Goal: Transaction & Acquisition: Purchase product/service

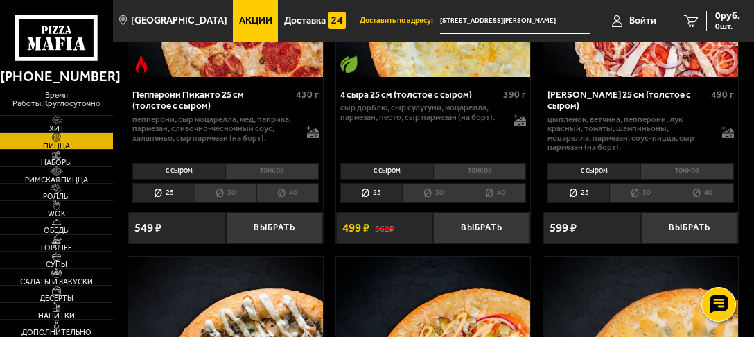
scroll to position [1385, 0]
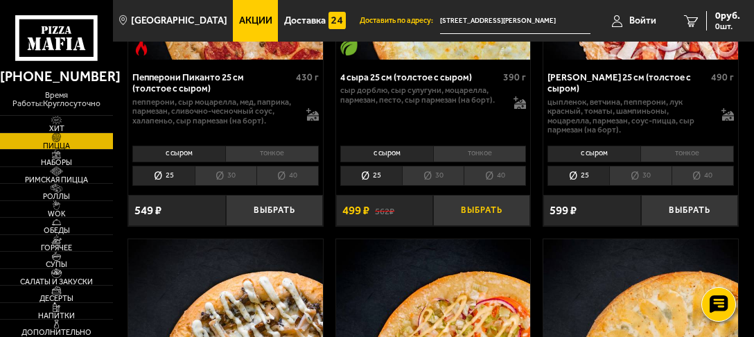
click at [478, 204] on button "Выбрать" at bounding box center [481, 210] width 97 height 31
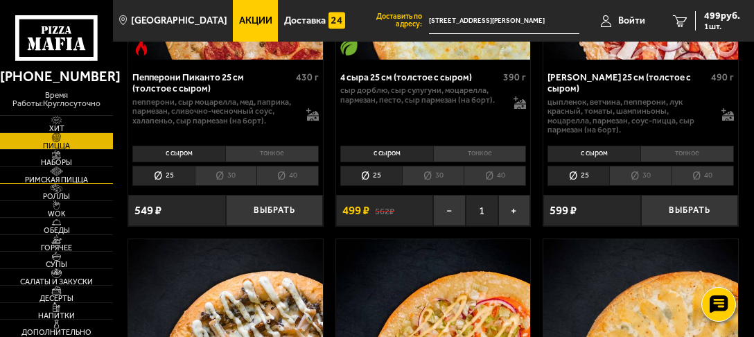
click at [66, 179] on span "Римская пицца" at bounding box center [56, 180] width 113 height 8
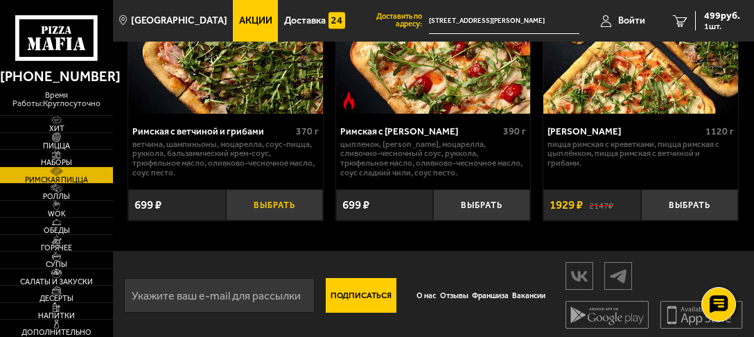
scroll to position [532, 0]
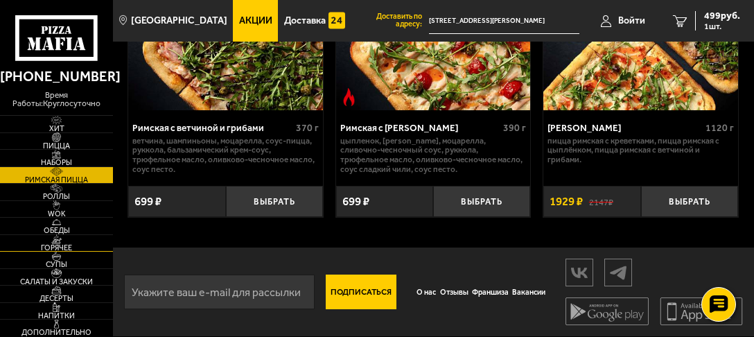
click at [56, 245] on span "Горячее" at bounding box center [56, 248] width 113 height 8
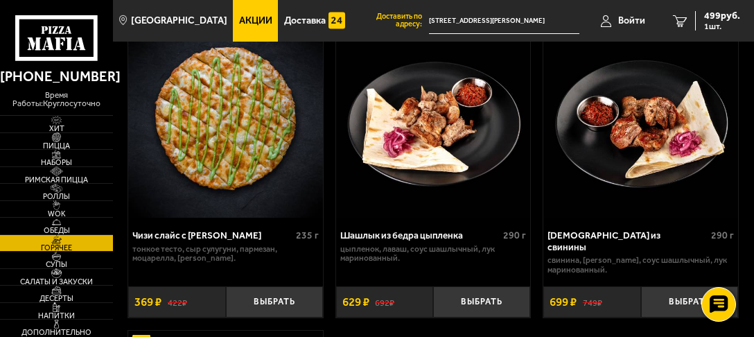
scroll to position [1496, 0]
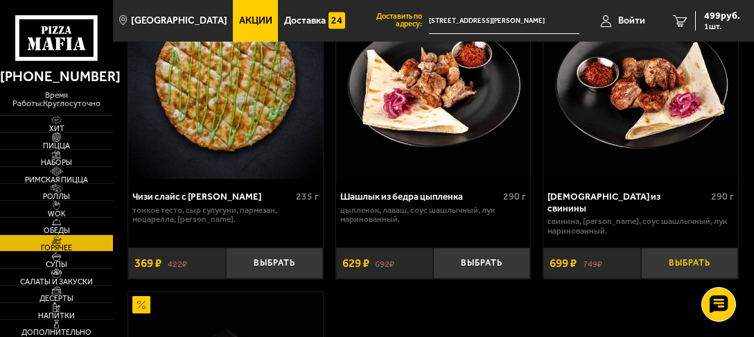
click at [684, 256] on button "Выбрать" at bounding box center [689, 262] width 97 height 31
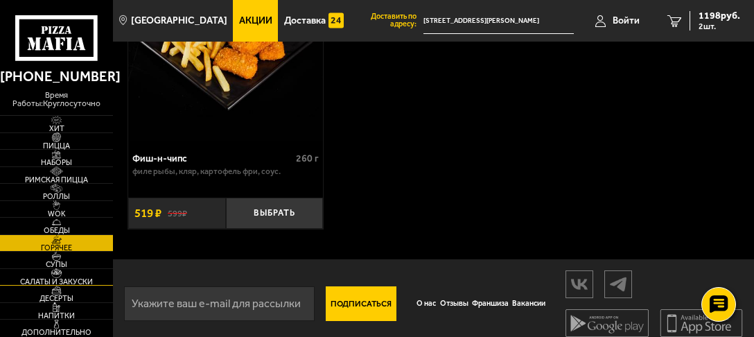
scroll to position [1852, 0]
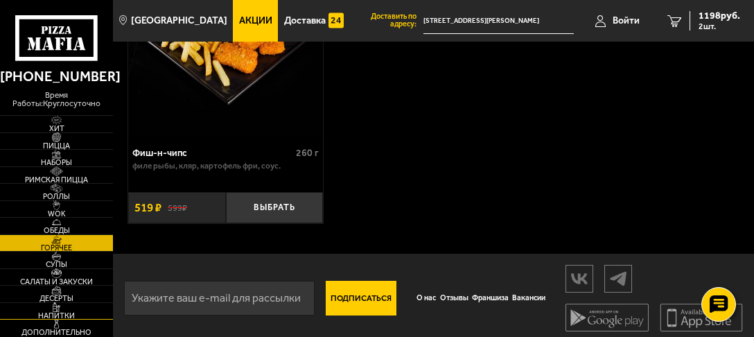
click at [66, 312] on span "Напитки" at bounding box center [56, 316] width 113 height 8
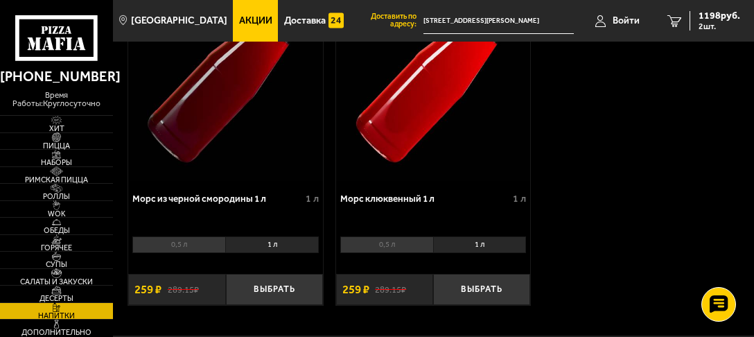
scroll to position [1385, 0]
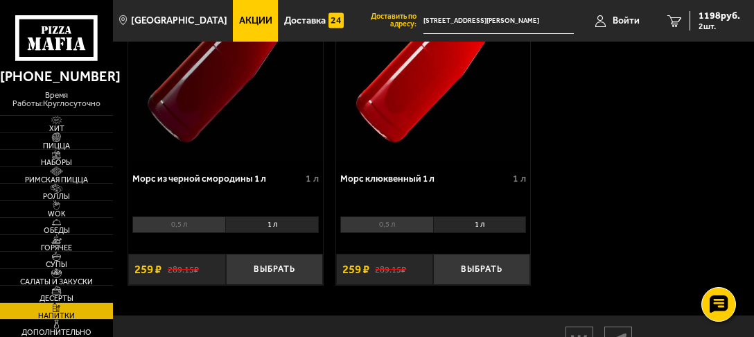
click at [389, 229] on li "0,5 л" at bounding box center [386, 224] width 93 height 17
click at [483, 227] on li "1 л" at bounding box center [480, 224] width 94 height 17
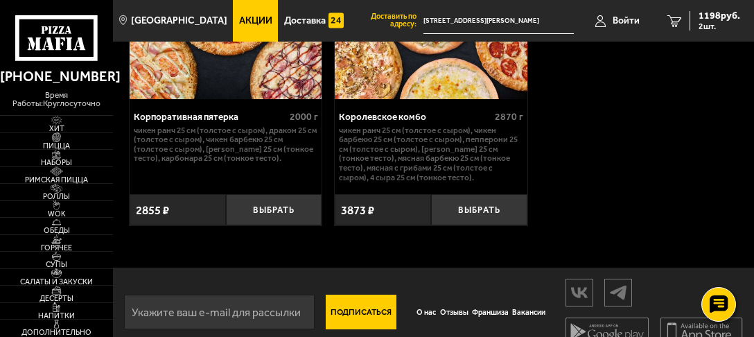
scroll to position [2122, 0]
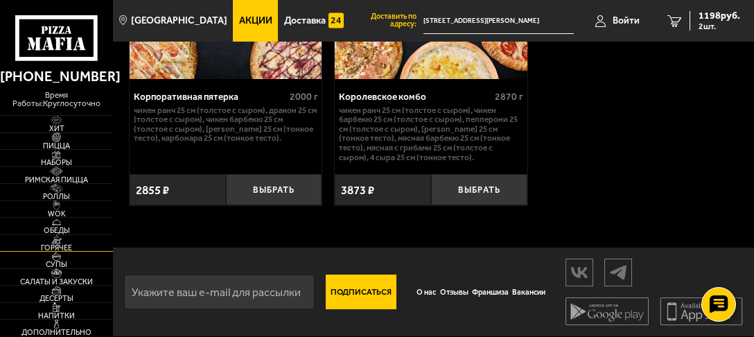
click at [49, 244] on span "Горячее" at bounding box center [56, 248] width 113 height 8
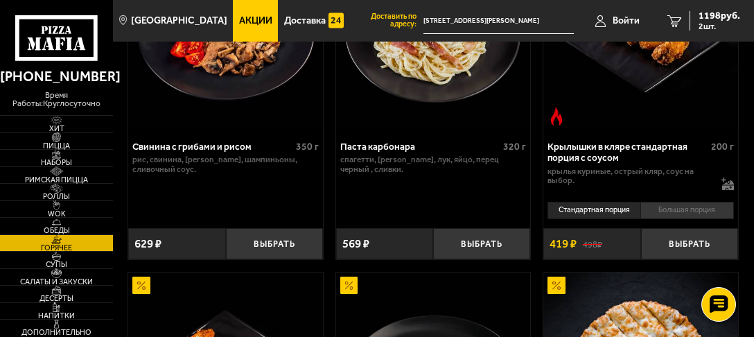
scroll to position [887, 0]
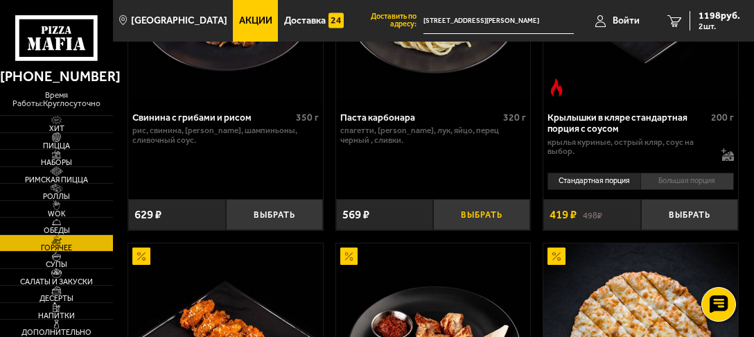
click at [479, 211] on button "Выбрать" at bounding box center [481, 214] width 97 height 31
click at [708, 17] on span "1767 руб." at bounding box center [719, 16] width 42 height 10
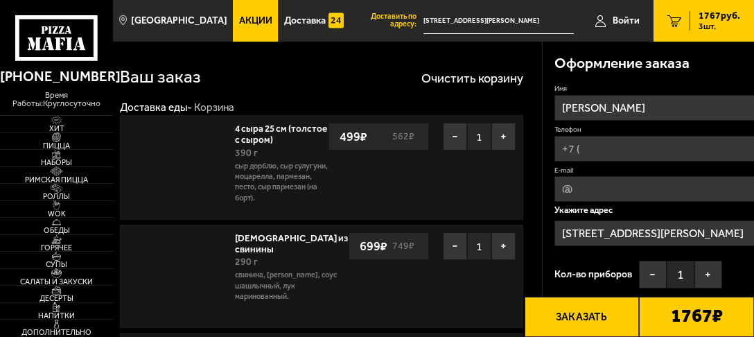
type input "[STREET_ADDRESS]"
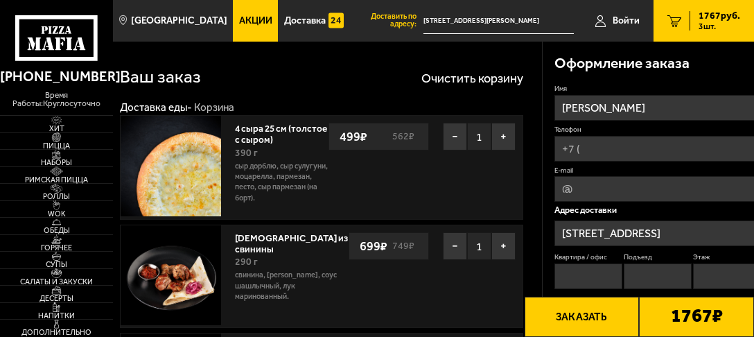
click at [568, 149] on input "Телефон" at bounding box center [657, 149] width 206 height 26
type input "[PHONE_NUMBER]"
click at [571, 185] on input "E-mail" at bounding box center [657, 190] width 206 height 26
type input "[EMAIL_ADDRESS][DOMAIN_NAME]"
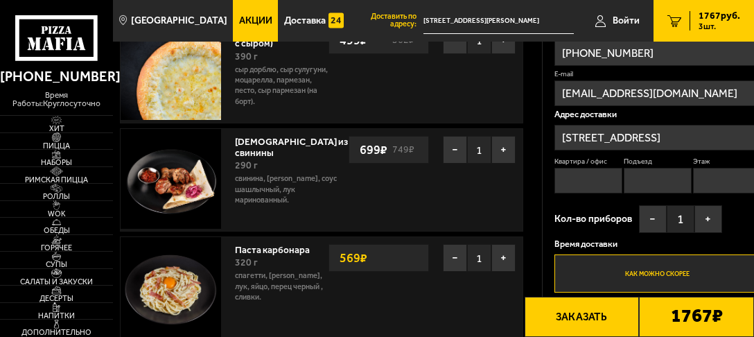
scroll to position [111, 0]
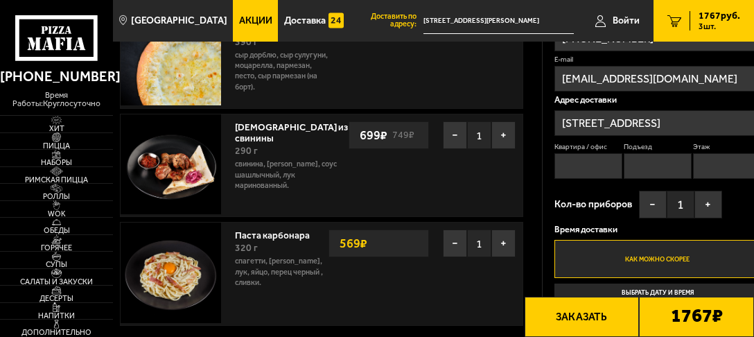
click at [554, 167] on input "Квартира / офис" at bounding box center [587, 166] width 67 height 26
type input "279"
click at [623, 167] on input "Подъезд" at bounding box center [656, 166] width 67 height 26
type input "3"
click at [693, 163] on input "Этаж" at bounding box center [726, 166] width 67 height 26
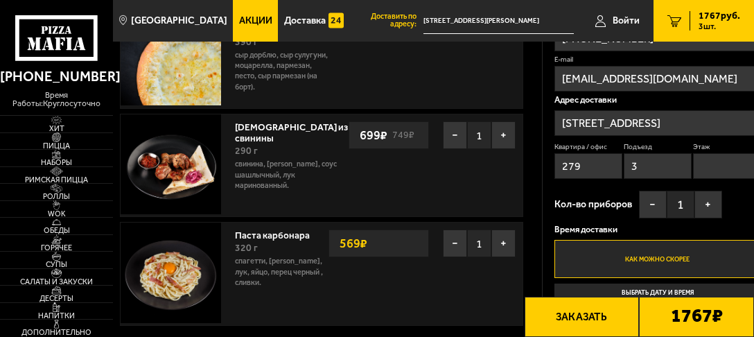
type input "18"
click at [694, 204] on button "+" at bounding box center [708, 205] width 28 height 28
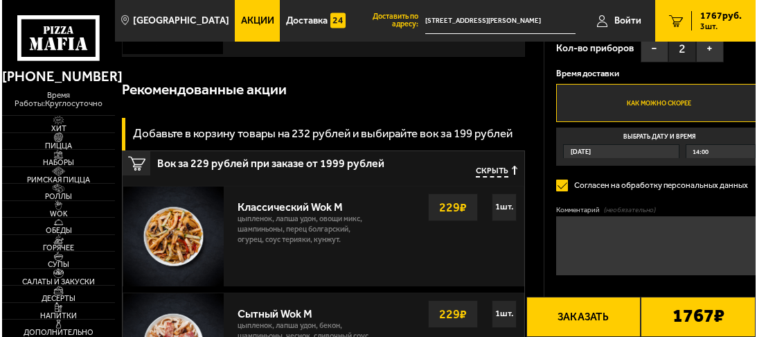
scroll to position [388, 0]
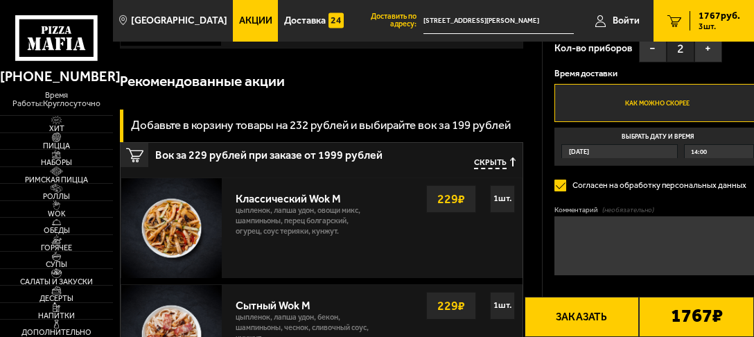
click at [579, 315] on button "Заказать" at bounding box center [581, 316] width 115 height 40
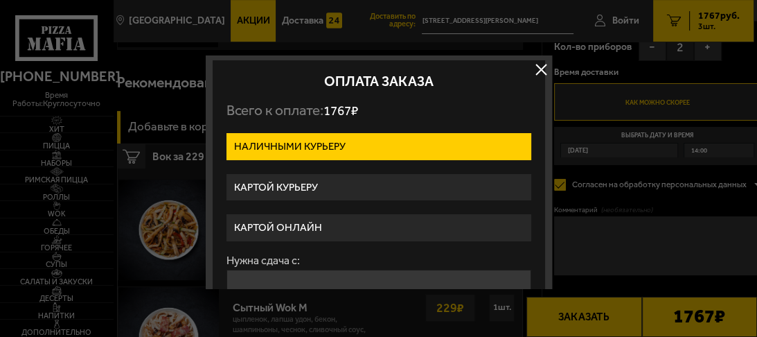
click at [297, 226] on label "Картой онлайн" at bounding box center [379, 227] width 305 height 27
click at [0, 0] on input "Картой онлайн" at bounding box center [0, 0] width 0 height 0
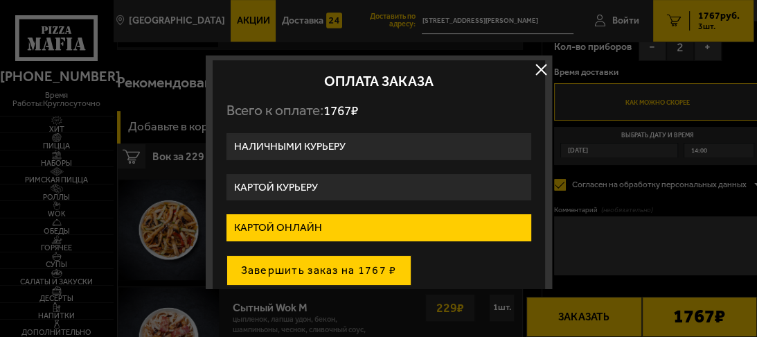
click at [310, 269] on button "Завершить заказ на 1767 ₽" at bounding box center [319, 270] width 185 height 30
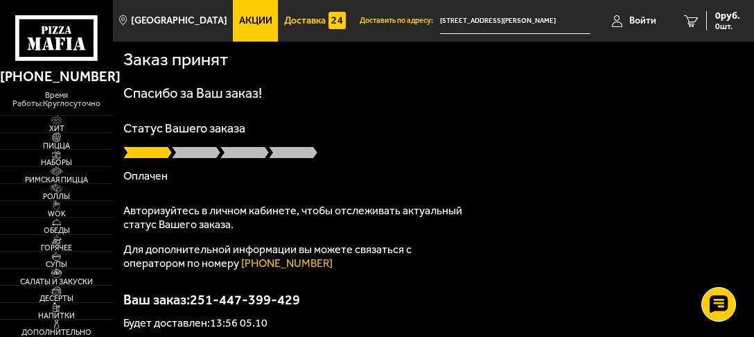
click at [299, 18] on span "Доставка" at bounding box center [305, 21] width 42 height 10
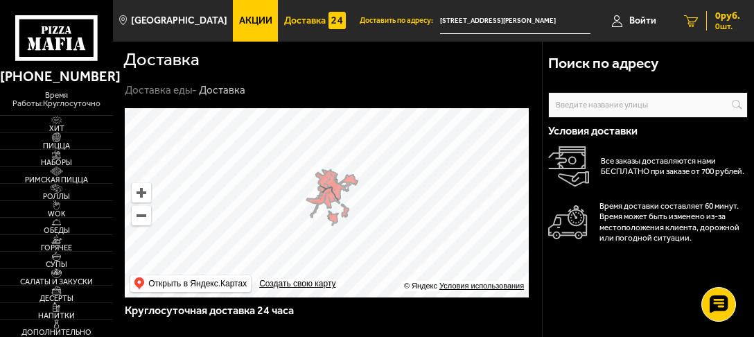
click at [720, 17] on span "0 руб." at bounding box center [727, 16] width 25 height 10
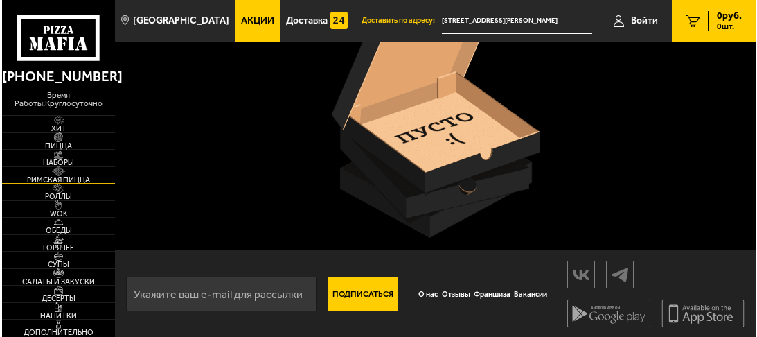
scroll to position [108, 0]
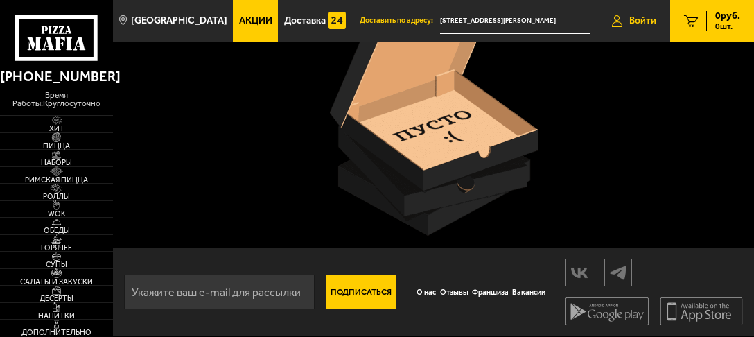
click at [632, 19] on span "Войти" at bounding box center [642, 21] width 27 height 10
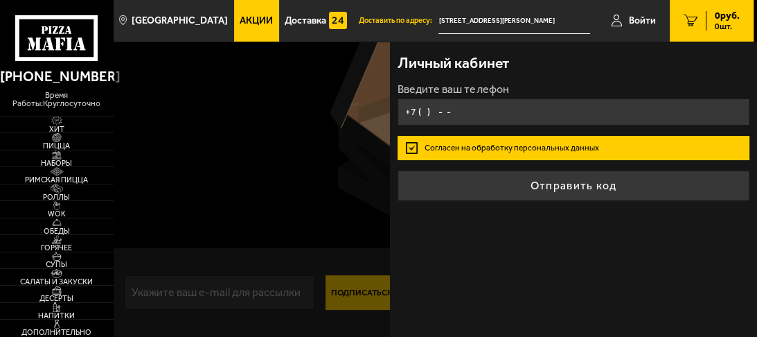
click at [439, 107] on input "+7 ( ) - -" at bounding box center [573, 111] width 351 height 27
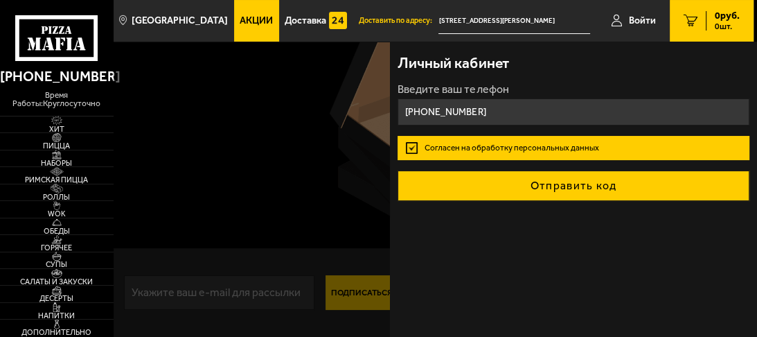
type input "[PHONE_NUMBER]"
click at [582, 186] on button "Отправить код" at bounding box center [573, 185] width 351 height 30
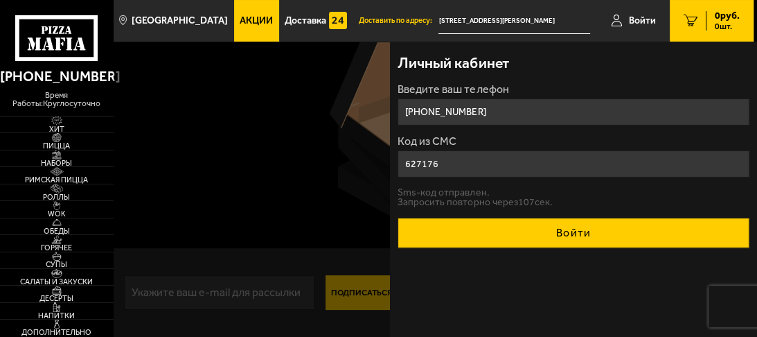
type input "627176"
click at [587, 230] on button "Войти" at bounding box center [573, 233] width 351 height 30
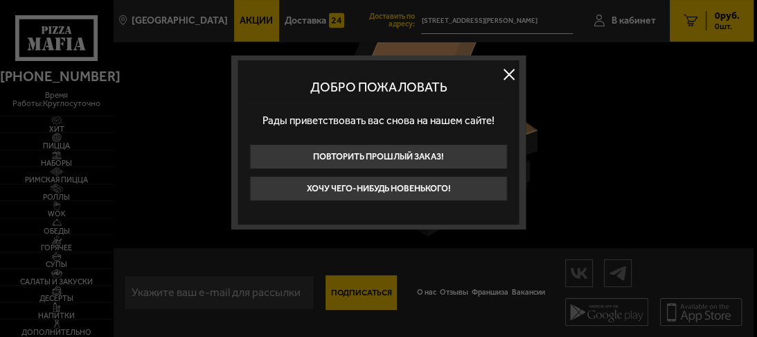
click at [506, 73] on button at bounding box center [509, 74] width 21 height 21
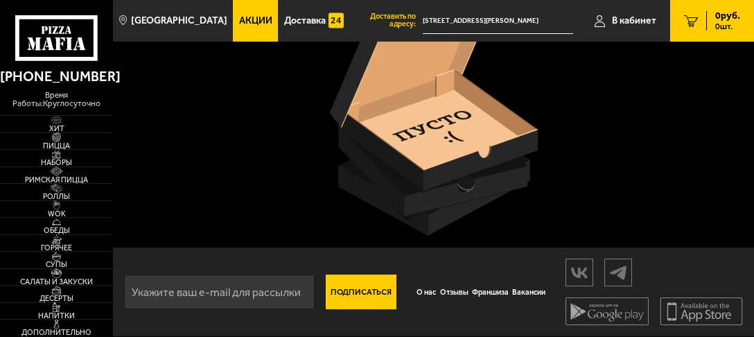
click at [496, 21] on input "[STREET_ADDRESS][PERSON_NAME]" at bounding box center [498, 21] width 151 height 26
type input "[STREET_ADDRESS][PERSON_NAME]"
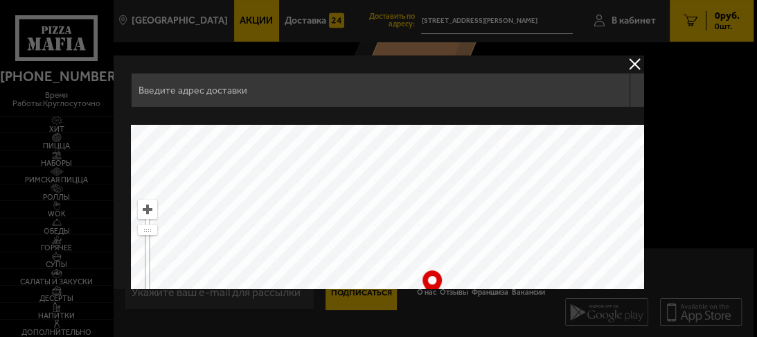
type input "[STREET_ADDRESS]"
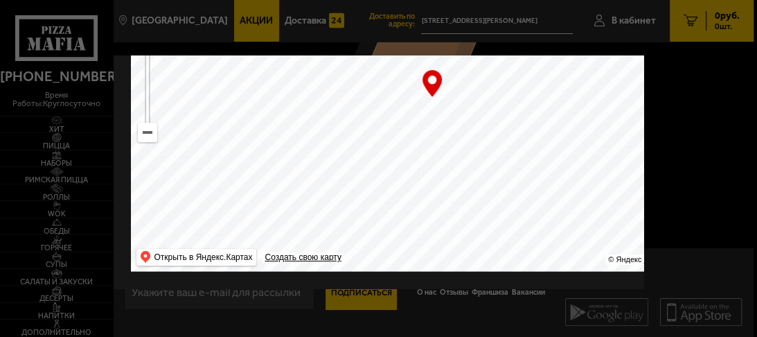
scroll to position [0, 0]
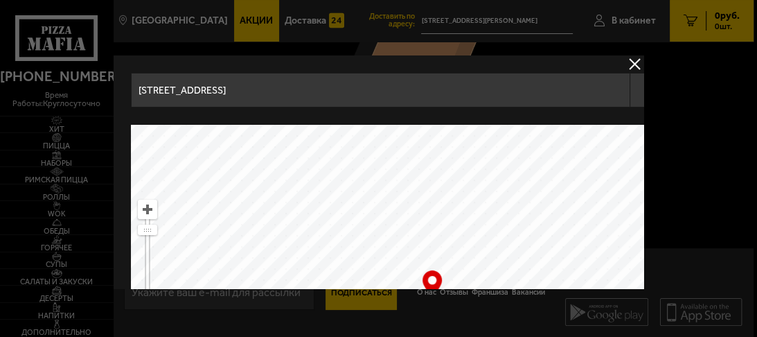
click at [320, 96] on input "[STREET_ADDRESS]" at bounding box center [380, 90] width 499 height 35
click at [632, 67] on button "delivery type" at bounding box center [634, 63] width 17 height 17
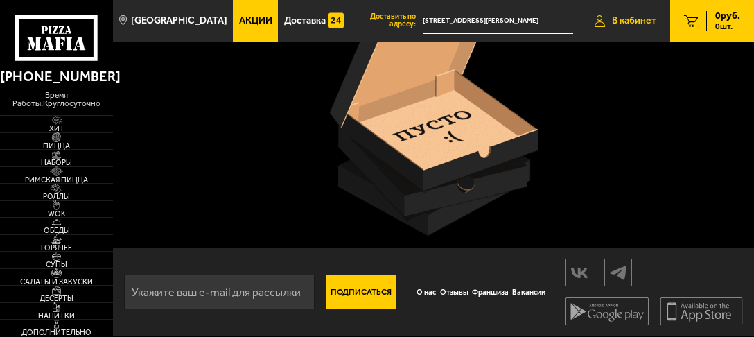
click at [629, 19] on span "В кабинет" at bounding box center [634, 21] width 44 height 10
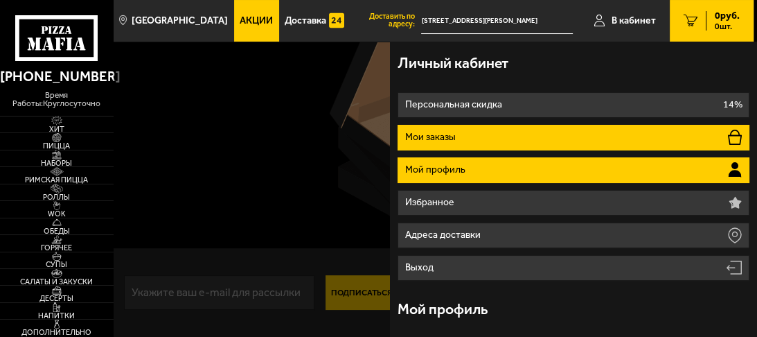
click at [463, 138] on li "Мои заказы" at bounding box center [573, 138] width 351 height 26
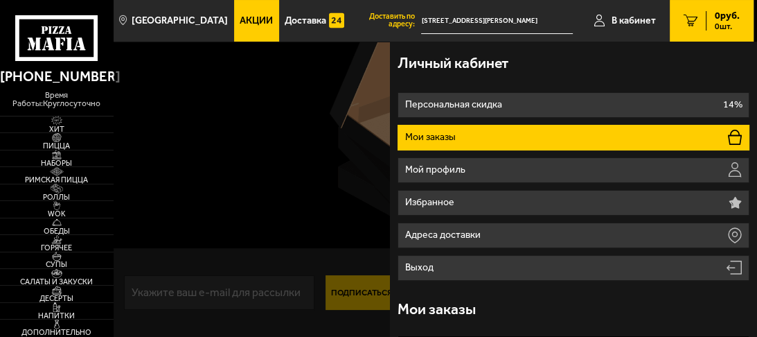
click at [435, 139] on p "Мои заказы" at bounding box center [431, 137] width 53 height 10
click at [732, 138] on icon at bounding box center [735, 137] width 14 height 15
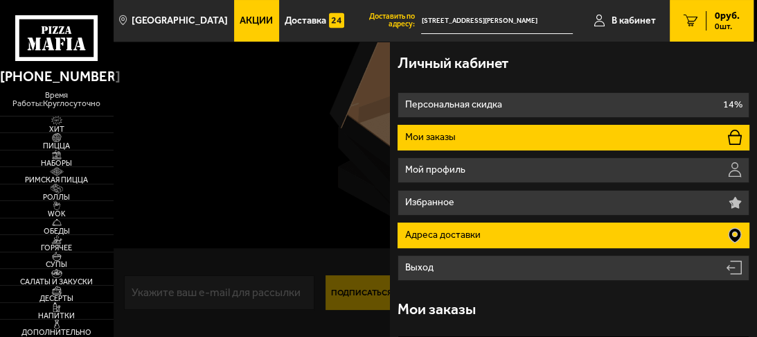
click at [734, 233] on icon at bounding box center [735, 235] width 12 height 15
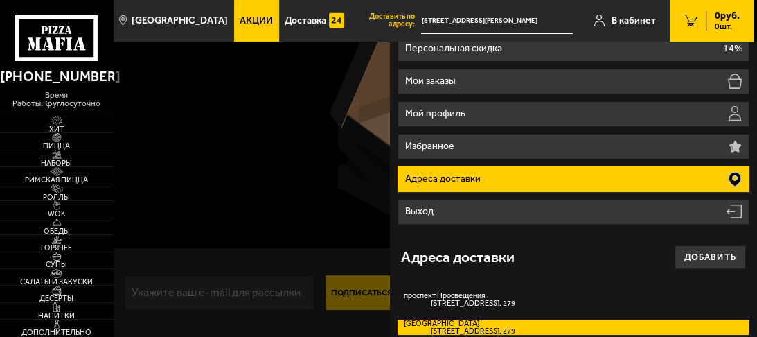
scroll to position [39, 0]
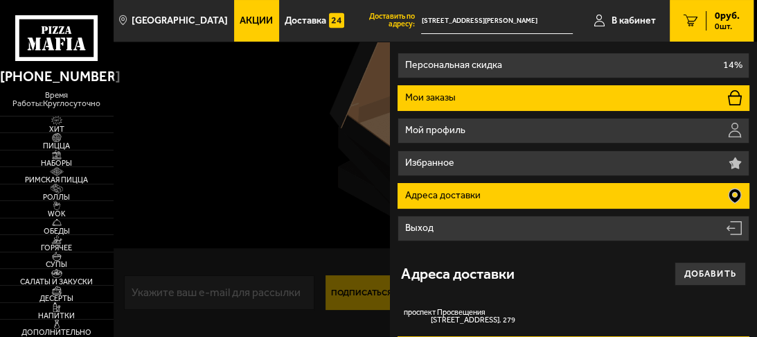
click at [737, 96] on icon at bounding box center [735, 97] width 14 height 15
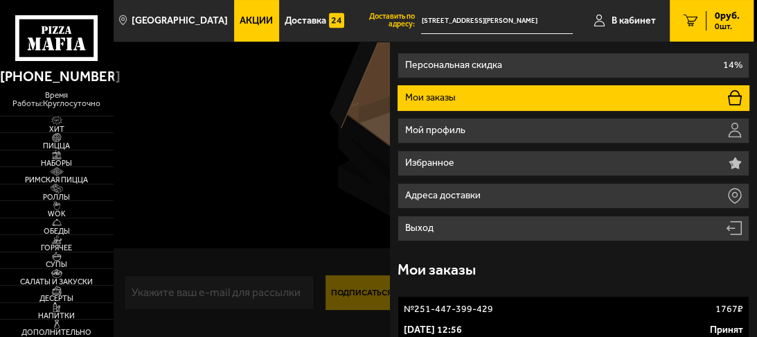
click at [737, 96] on icon at bounding box center [735, 97] width 14 height 15
click at [730, 96] on icon at bounding box center [735, 97] width 14 height 15
click at [720, 106] on li "Мои заказы" at bounding box center [573, 98] width 351 height 26
click at [578, 91] on li "Мои заказы" at bounding box center [573, 98] width 351 height 26
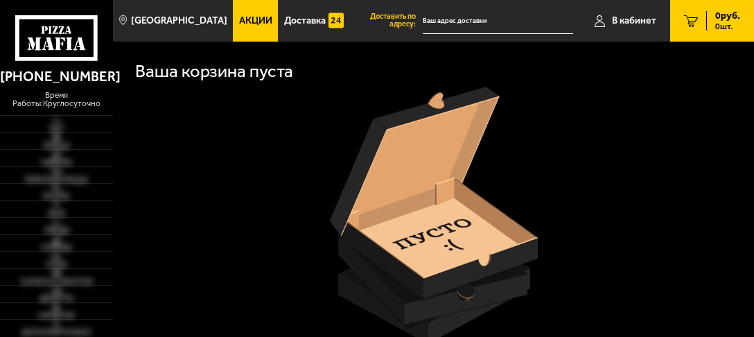
type input "[STREET_ADDRESS][PERSON_NAME]"
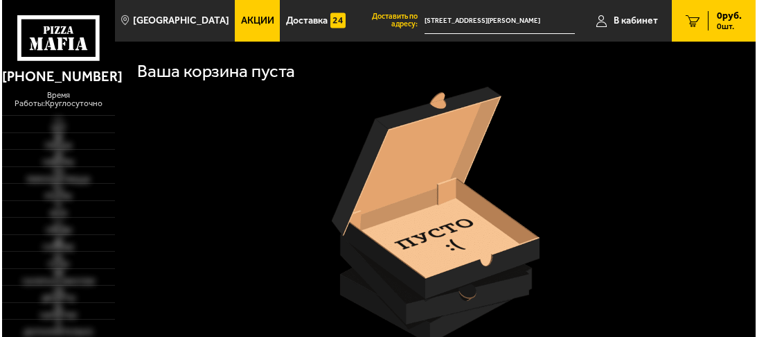
scroll to position [108, 0]
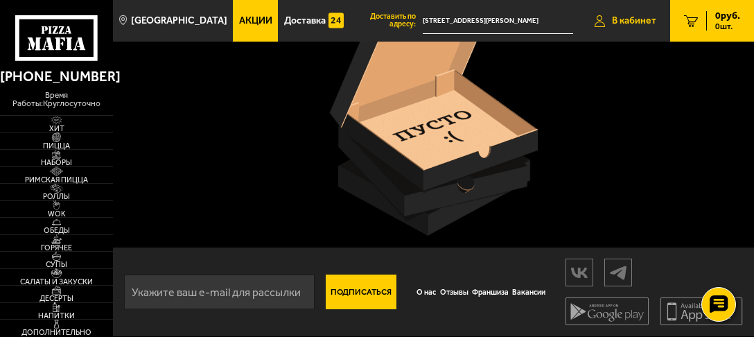
click at [633, 23] on span "В кабинет" at bounding box center [634, 21] width 44 height 10
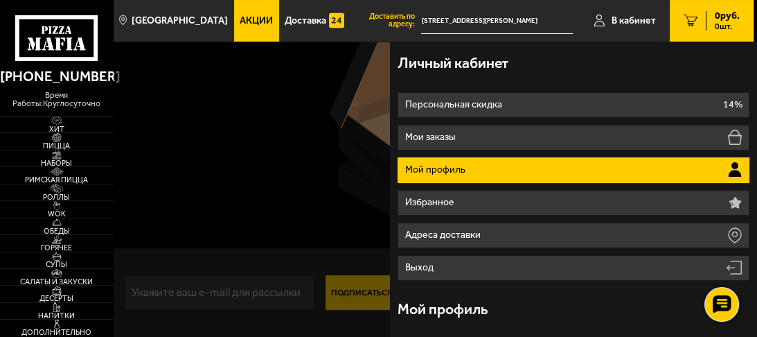
click at [728, 167] on icon at bounding box center [735, 169] width 14 height 15
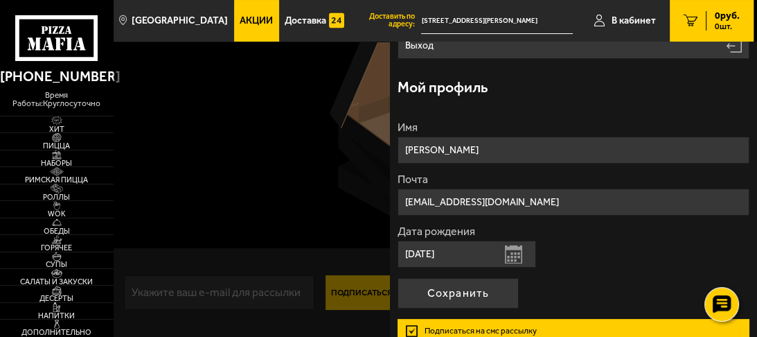
scroll to position [0, 0]
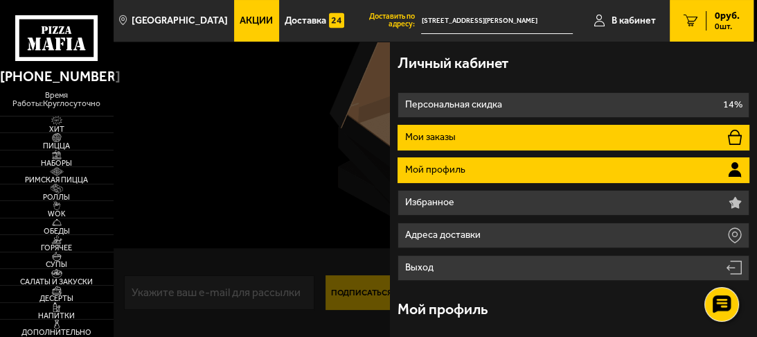
click at [732, 136] on icon at bounding box center [735, 137] width 14 height 15
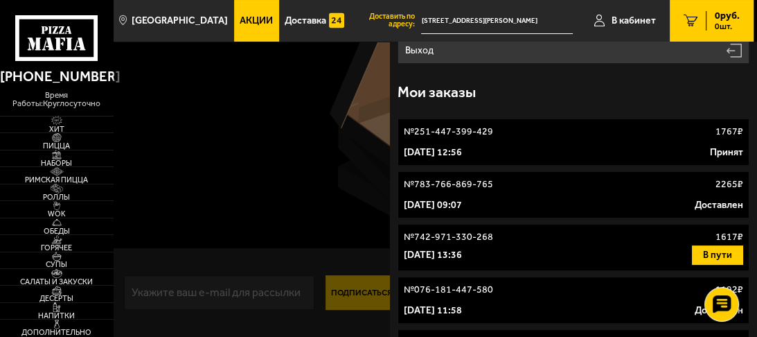
scroll to position [222, 0]
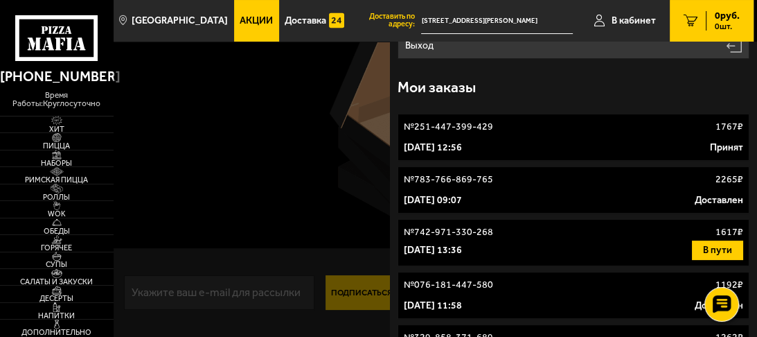
click at [619, 136] on link "№ 251-447-399-429 1767 ₽ 5 октября 2025 г. 12:56 Принят" at bounding box center [573, 137] width 351 height 47
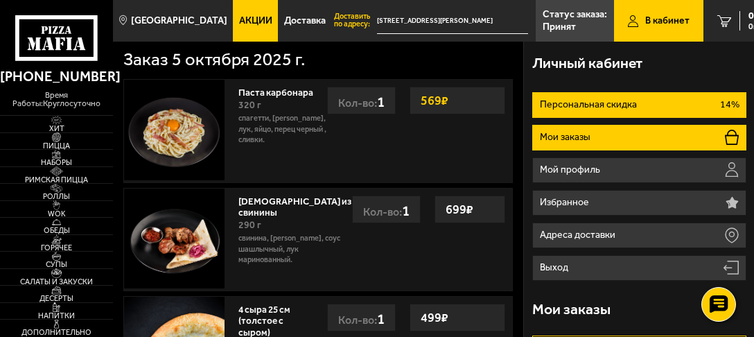
click at [582, 105] on p "Персональная скидка" at bounding box center [590, 105] width 100 height 10
